Goal: Task Accomplishment & Management: Use online tool/utility

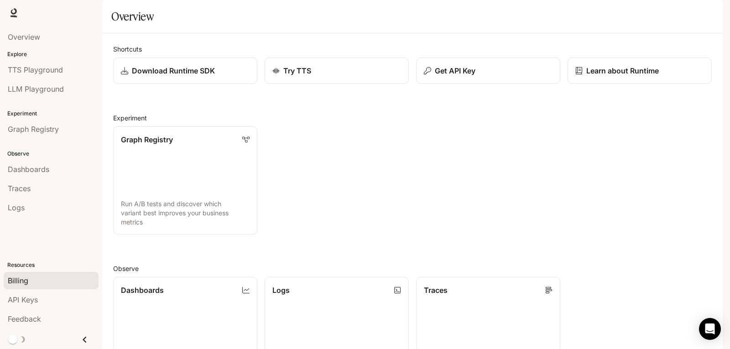
click at [38, 286] on div "Billing" at bounding box center [51, 280] width 87 height 11
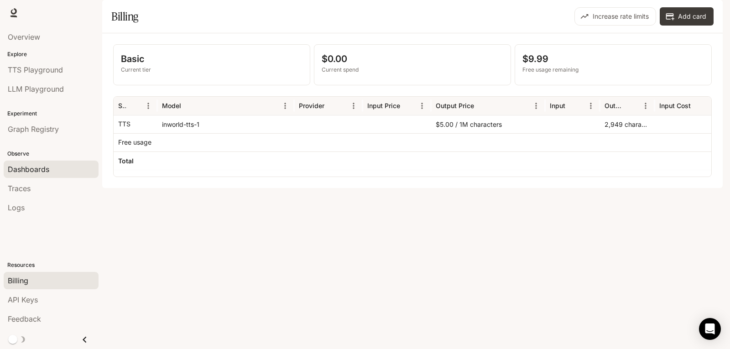
click at [32, 168] on span "Dashboards" at bounding box center [29, 169] width 42 height 11
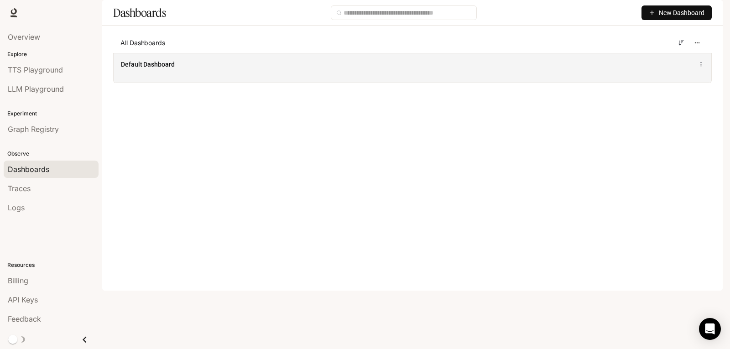
click at [150, 69] on span "Default Dashboard" at bounding box center [148, 64] width 54 height 9
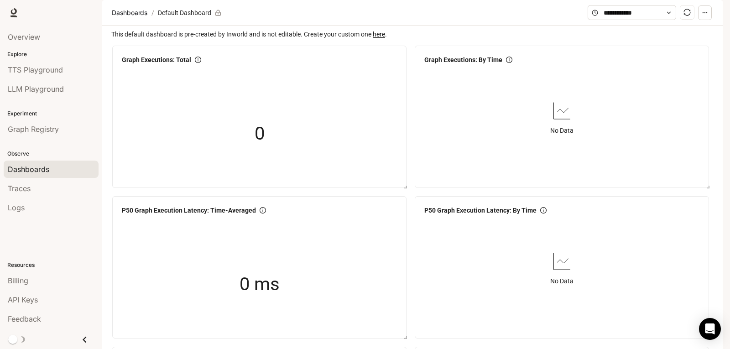
scroll to position [1138, 0]
click at [714, 12] on img "button" at bounding box center [710, 12] width 13 height 13
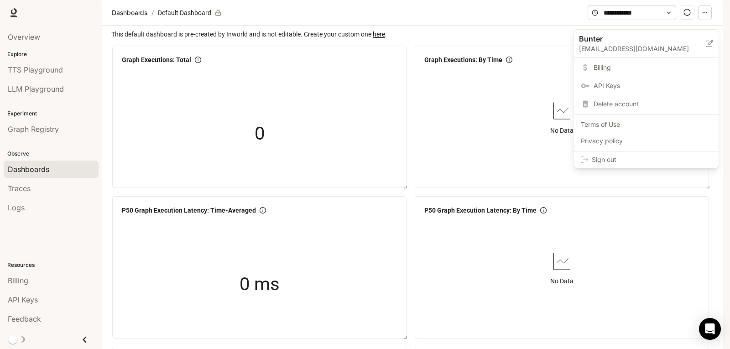
click at [68, 255] on div at bounding box center [365, 174] width 730 height 349
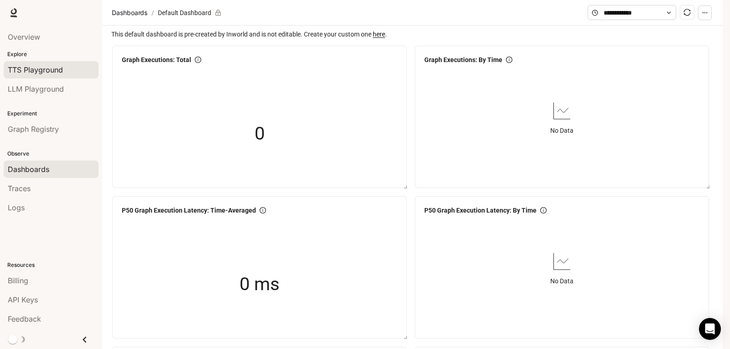
click at [40, 72] on span "TTS Playground" at bounding box center [35, 69] width 55 height 11
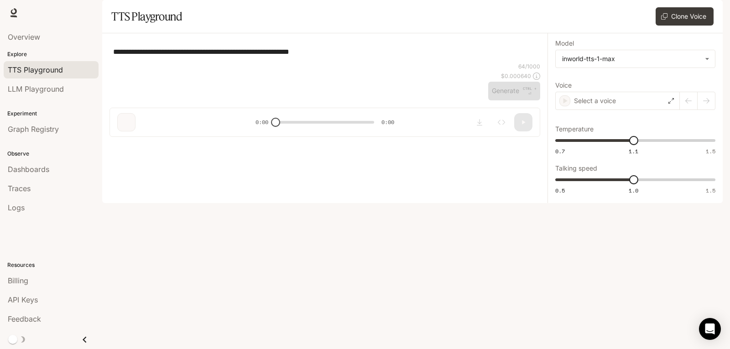
type textarea "**********"
type input "**********"
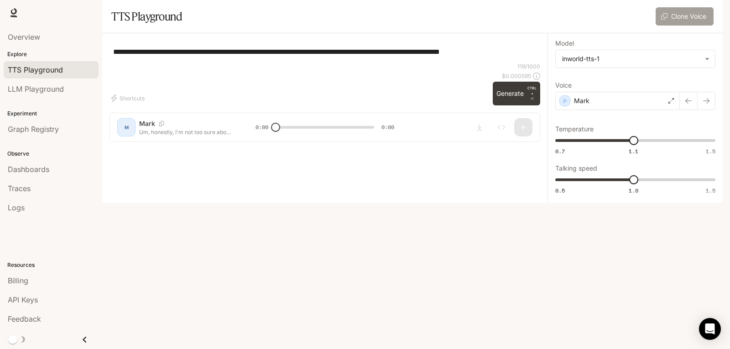
click at [703, 26] on button "Clone Voice" at bounding box center [685, 16] width 58 height 18
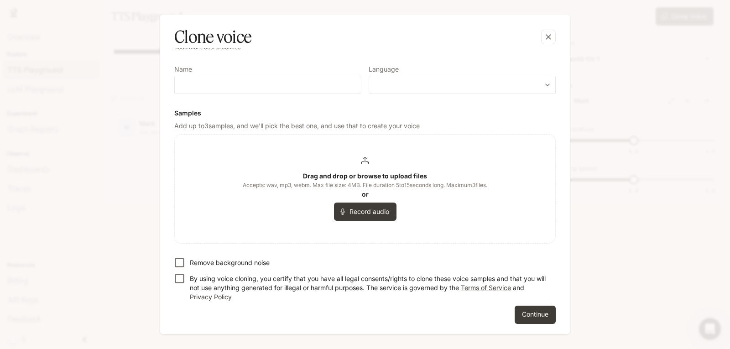
scroll to position [16, 0]
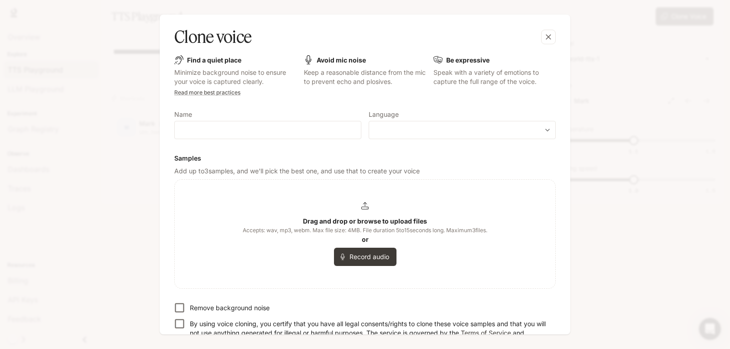
drag, startPoint x: 296, startPoint y: 227, endPoint x: 618, endPoint y: 238, distance: 322.5
click at [613, 238] on div "Clone voice Find a quiet place Minimize background noise to ensure your voice i…" at bounding box center [365, 174] width 730 height 349
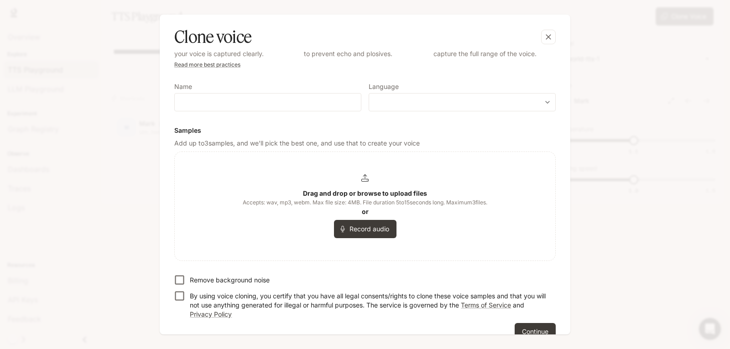
scroll to position [0, 0]
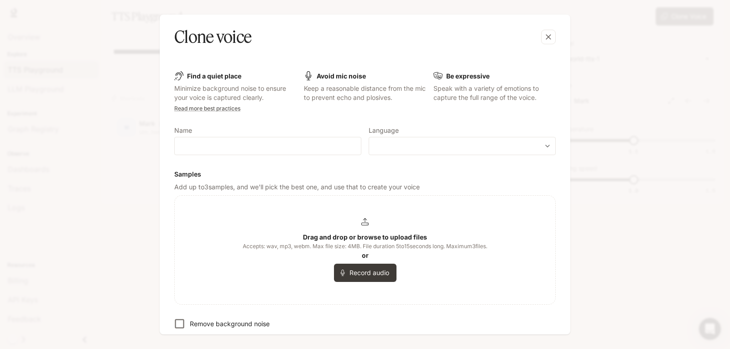
click at [469, 97] on p "Speak with a variety of emotions to capture the full range of the voice." at bounding box center [495, 93] width 122 height 18
click at [415, 146] on body "**********" at bounding box center [365, 174] width 730 height 349
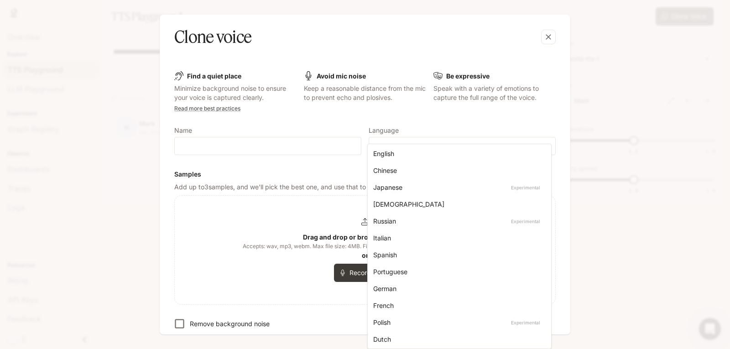
click at [412, 123] on div at bounding box center [365, 174] width 730 height 349
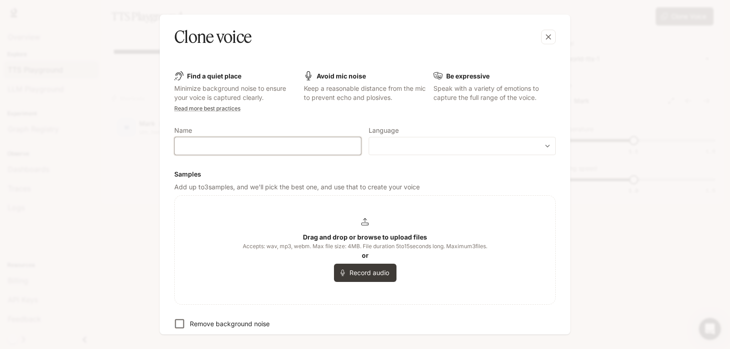
click at [227, 147] on input "text" at bounding box center [268, 146] width 186 height 9
click at [253, 119] on form "Find a quiet place Minimize background noise to ensure your voice is captured c…" at bounding box center [365, 228] width 382 height 314
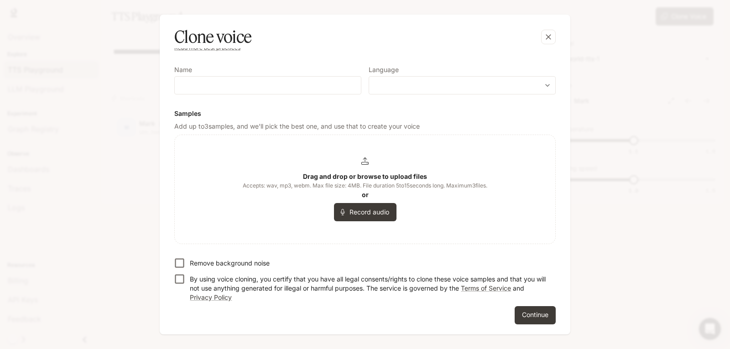
scroll to position [61, 0]
click at [544, 320] on button "Continue" at bounding box center [535, 315] width 41 height 18
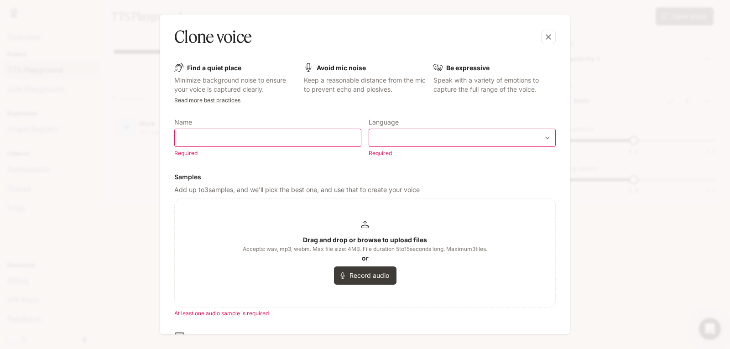
scroll to position [0, 0]
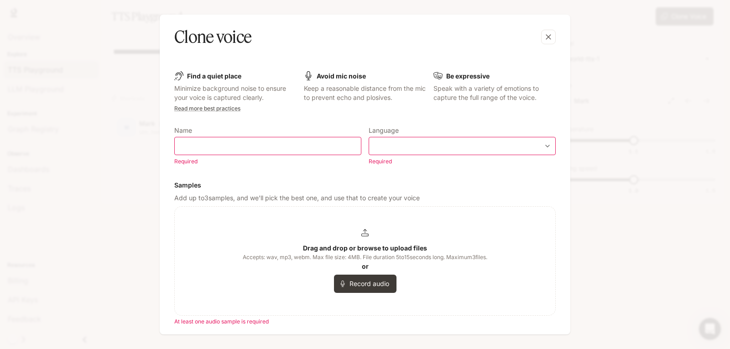
click at [460, 80] on h6 "Be expressive" at bounding box center [467, 76] width 43 height 9
click at [519, 88] on p "Speak with a variety of emotions to capture the full range of the voice." at bounding box center [495, 93] width 122 height 18
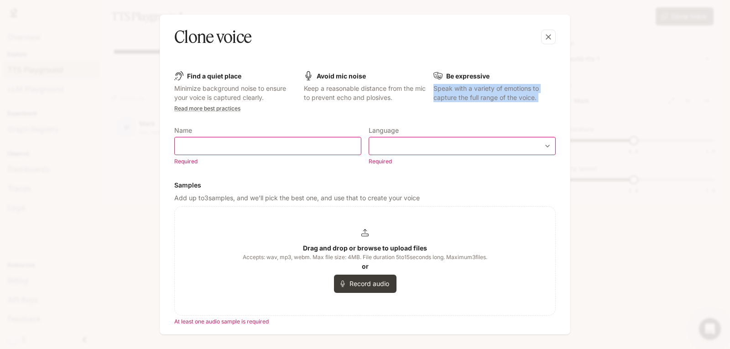
click at [517, 97] on p "Speak with a variety of emotions to capture the full range of the voice." at bounding box center [495, 93] width 122 height 18
click at [300, 94] on div "Find a quiet place Minimize background noise to ensure your voice is captured c…" at bounding box center [365, 86] width 382 height 31
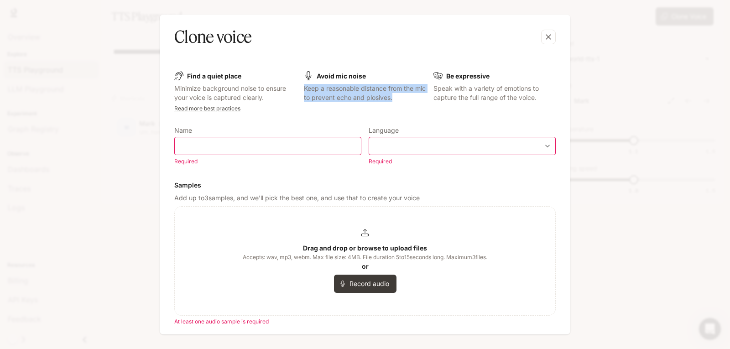
click at [300, 94] on div "Find a quiet place Minimize background noise to ensure your voice is captured c…" at bounding box center [365, 86] width 382 height 31
click at [219, 94] on p "Minimize background noise to ensure your voice is captured clearly." at bounding box center [235, 93] width 122 height 18
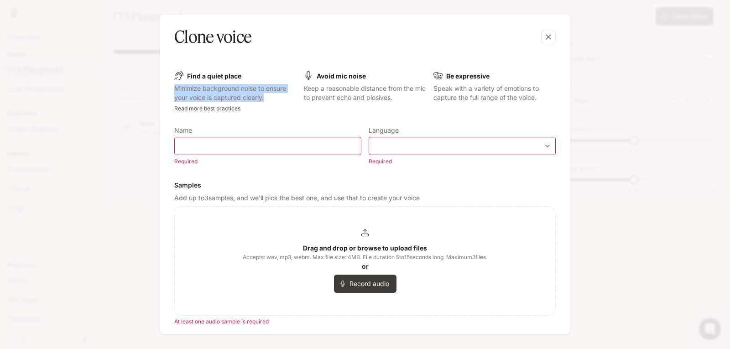
click at [219, 94] on p "Minimize background noise to ensure your voice is captured clearly." at bounding box center [235, 93] width 122 height 18
click at [257, 105] on form "Find a quiet place Minimize background noise to ensure your voice is captured c…" at bounding box center [365, 244] width 382 height 346
click at [553, 36] on icon "button" at bounding box center [548, 36] width 9 height 9
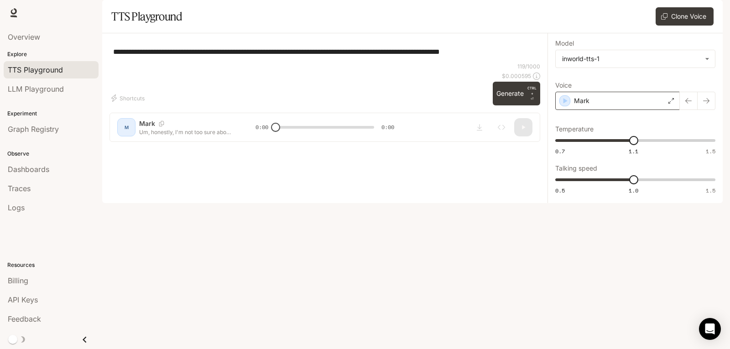
click at [621, 110] on div "Mark" at bounding box center [618, 101] width 125 height 18
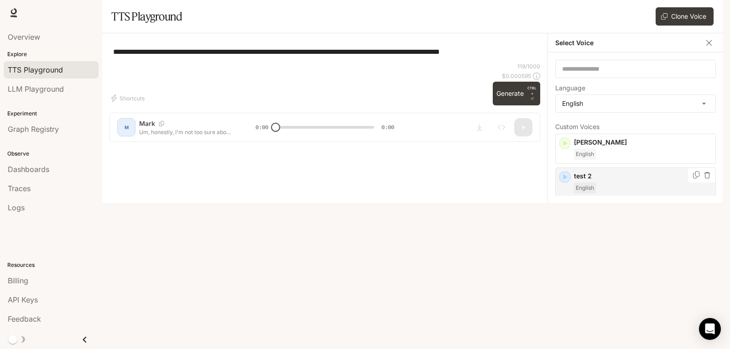
click at [565, 182] on icon "button" at bounding box center [565, 177] width 9 height 9
click at [692, 179] on icon "Copy Voice ID" at bounding box center [696, 174] width 9 height 7
click at [708, 16] on img "button" at bounding box center [710, 12] width 13 height 13
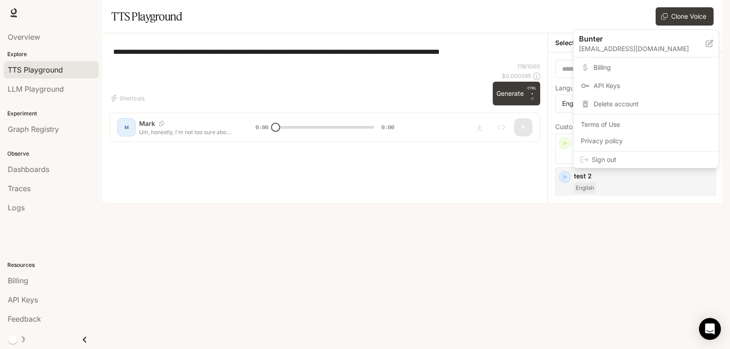
click at [637, 62] on link "Billing" at bounding box center [647, 67] width 142 height 16
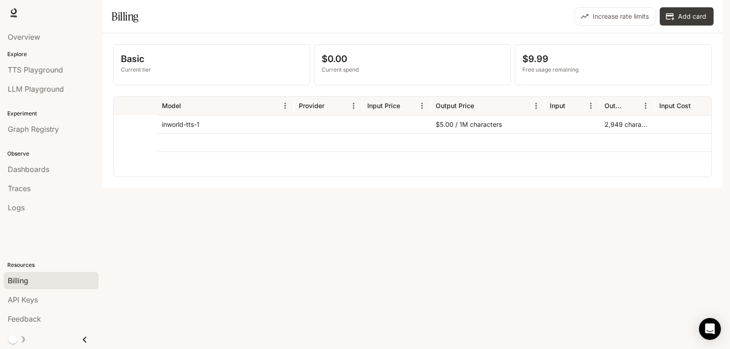
scroll to position [0, 149]
click at [350, 188] on div "Basic Current tier $0.00 Current spend $9.99 Free usage remaining Service Model…" at bounding box center [412, 110] width 621 height 155
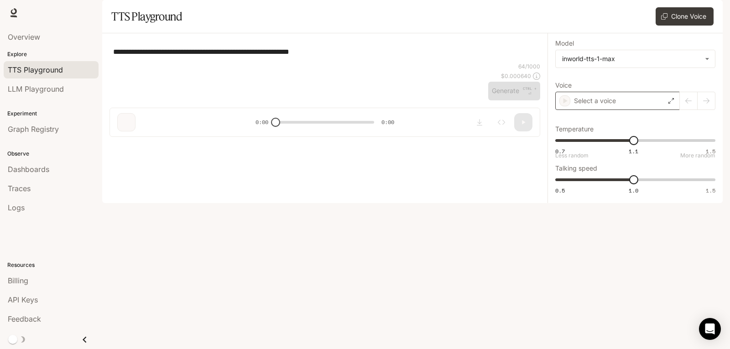
type textarea "**********"
type input "**********"
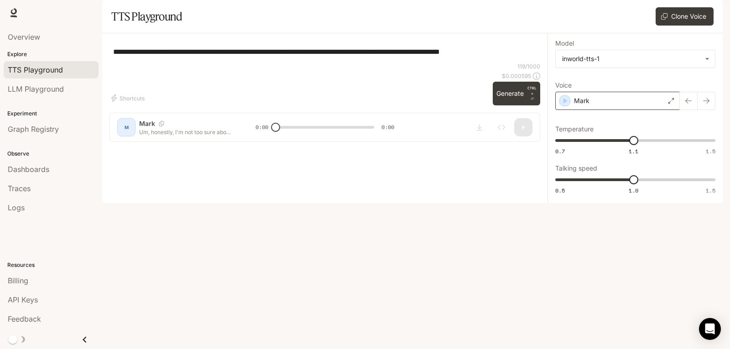
click at [620, 110] on div "Mark" at bounding box center [618, 101] width 125 height 18
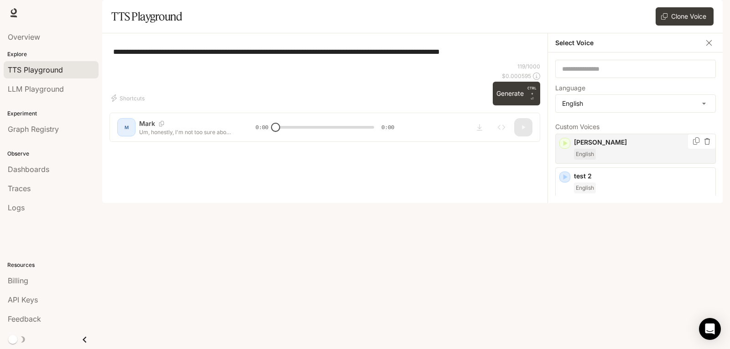
click at [565, 146] on icon "button" at bounding box center [566, 143] width 4 height 5
click at [563, 182] on icon "button" at bounding box center [565, 177] width 9 height 9
